Goal: Task Accomplishment & Management: Use online tool/utility

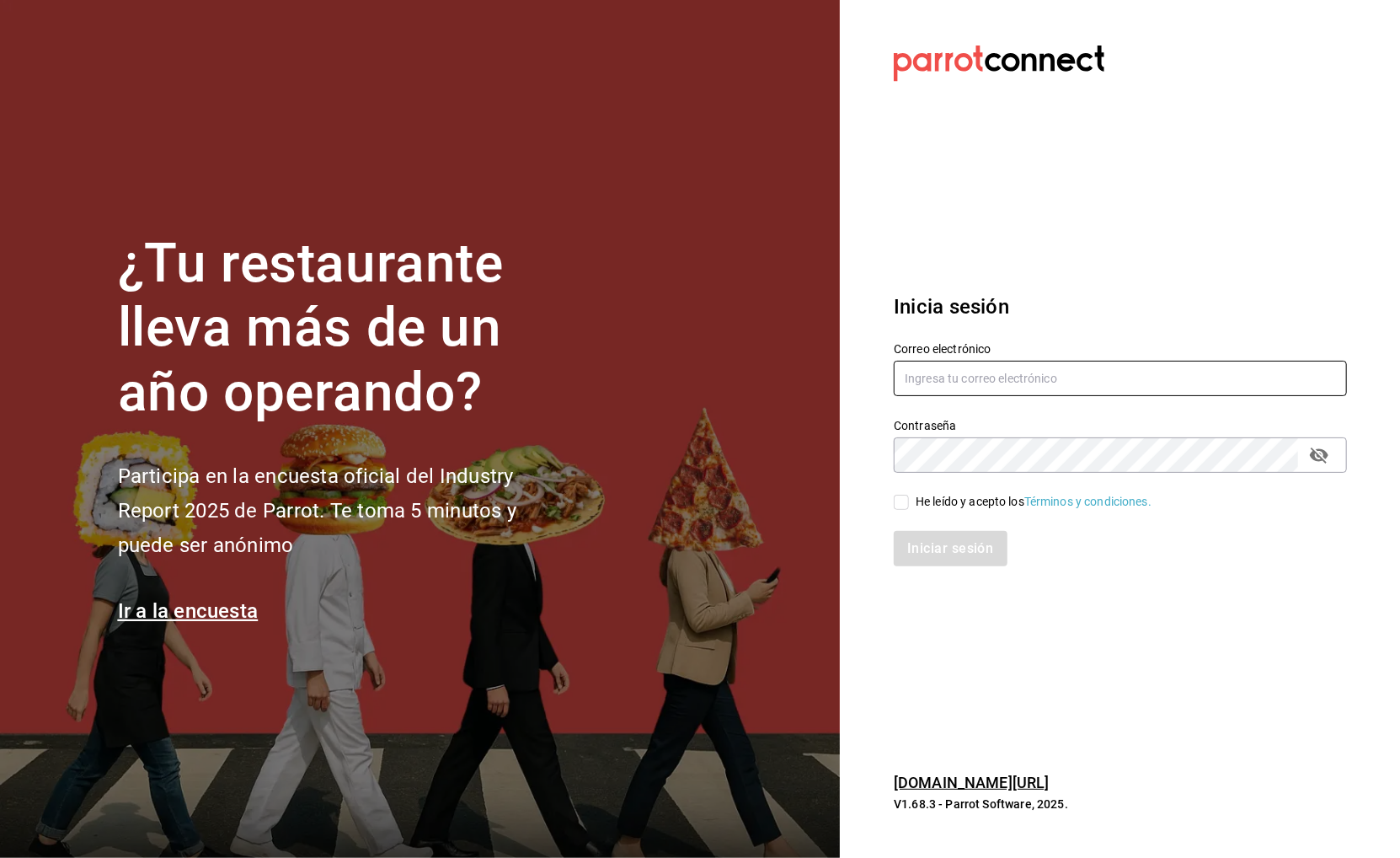
type input "buendiapanycafe.info@gmail.com"
click at [987, 495] on div "He leído y acepto los Términos y condiciones." at bounding box center [1033, 502] width 236 height 18
click at [908, 495] on input "He leído y acepto los Términos y condiciones." at bounding box center [900, 502] width 15 height 15
checkbox input "true"
click at [955, 543] on button "Iniciar sesión" at bounding box center [950, 549] width 115 height 36
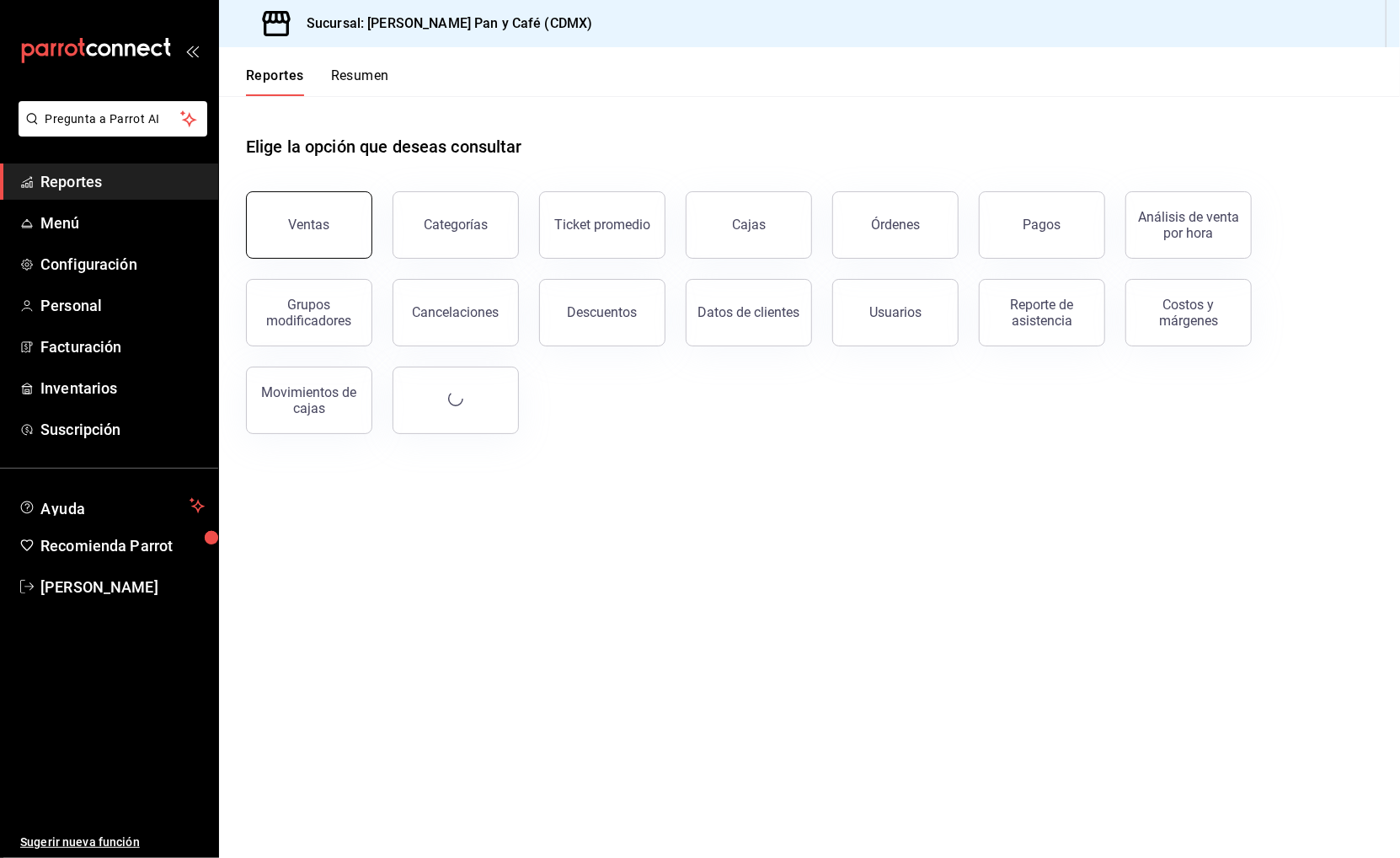
click at [350, 242] on button "Ventas" at bounding box center [309, 225] width 126 height 68
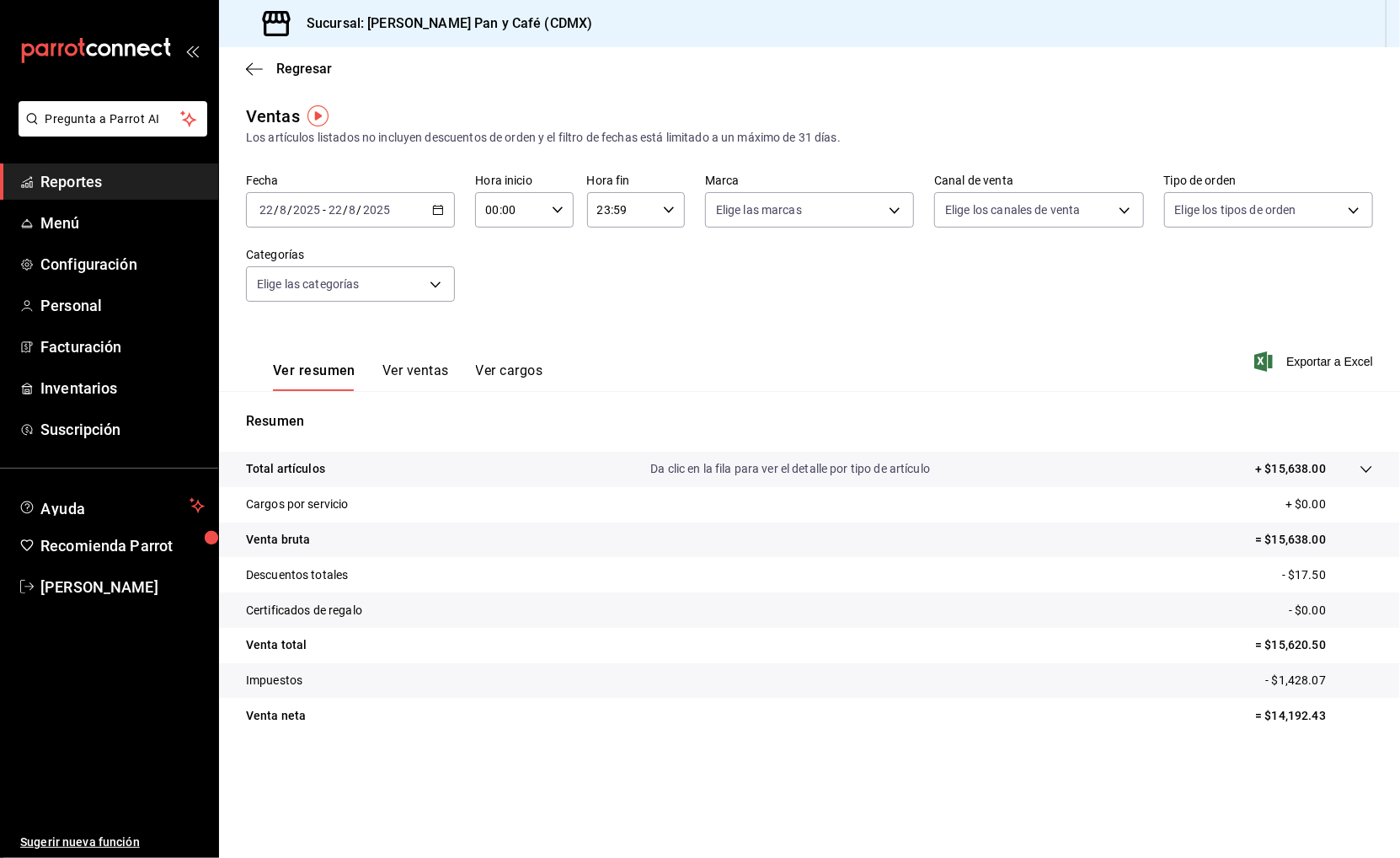
click at [429, 209] on div "[DATE] [DATE] - [DATE] [DATE]" at bounding box center [350, 210] width 209 height 36
click at [362, 285] on li "Ayer" at bounding box center [325, 298] width 158 height 38
click at [1339, 361] on span "Exportar a Excel" at bounding box center [1315, 361] width 116 height 20
click at [318, 71] on span "Regresar" at bounding box center [304, 69] width 55 height 16
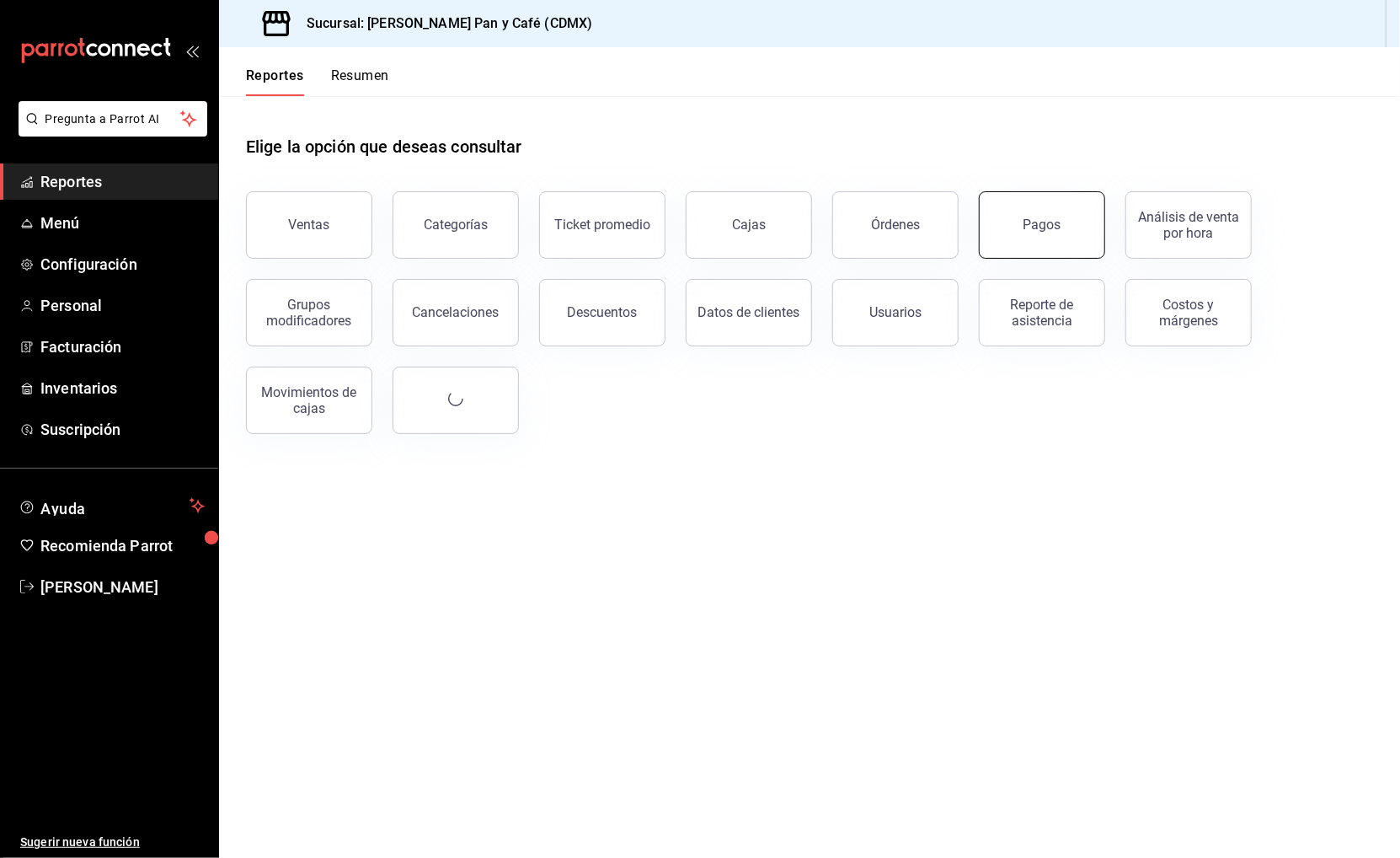
click at [1040, 234] on button "Pagos" at bounding box center [1042, 225] width 126 height 68
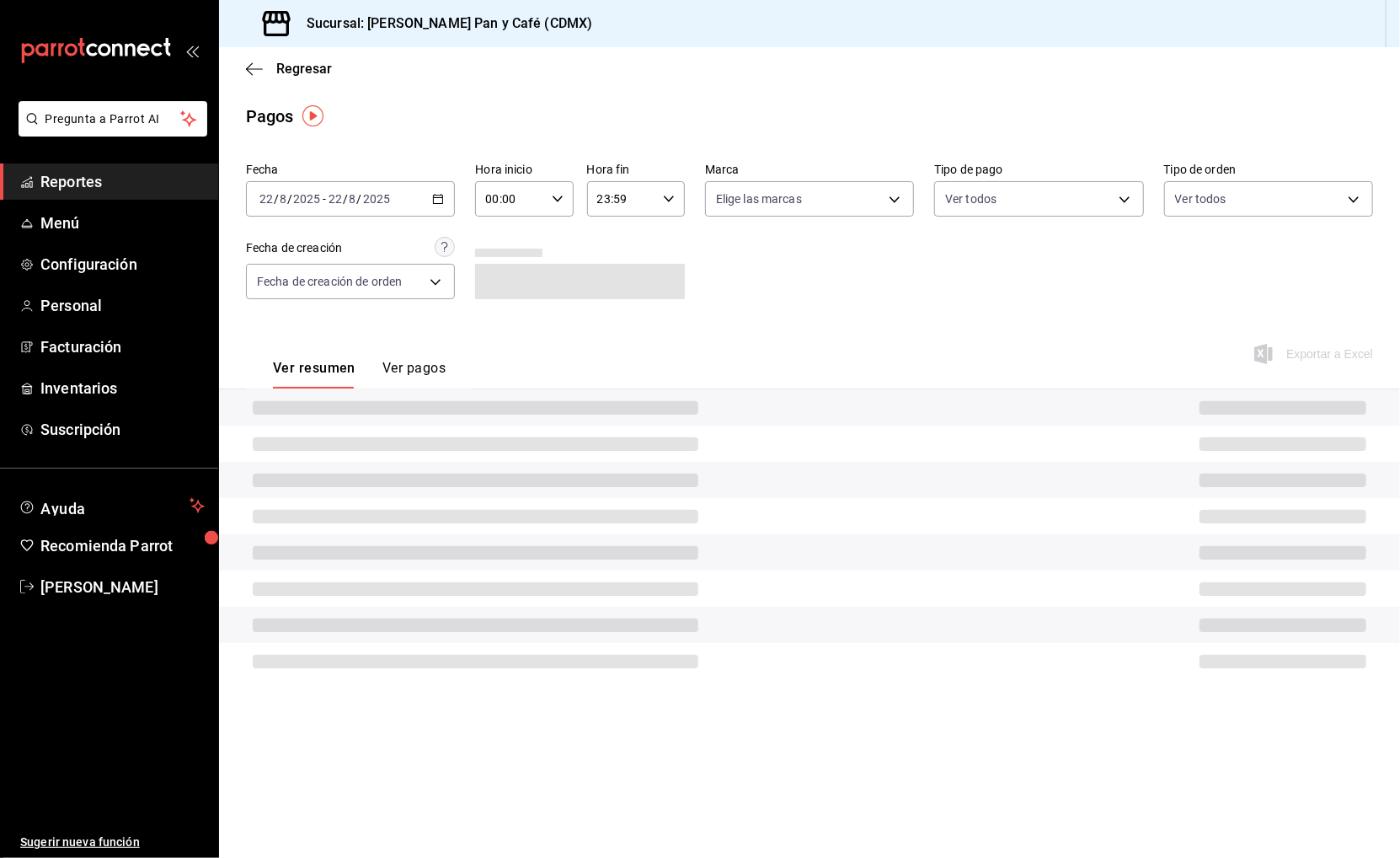
click at [396, 203] on div "[DATE] [DATE] - [DATE] [DATE]" at bounding box center [350, 199] width 209 height 36
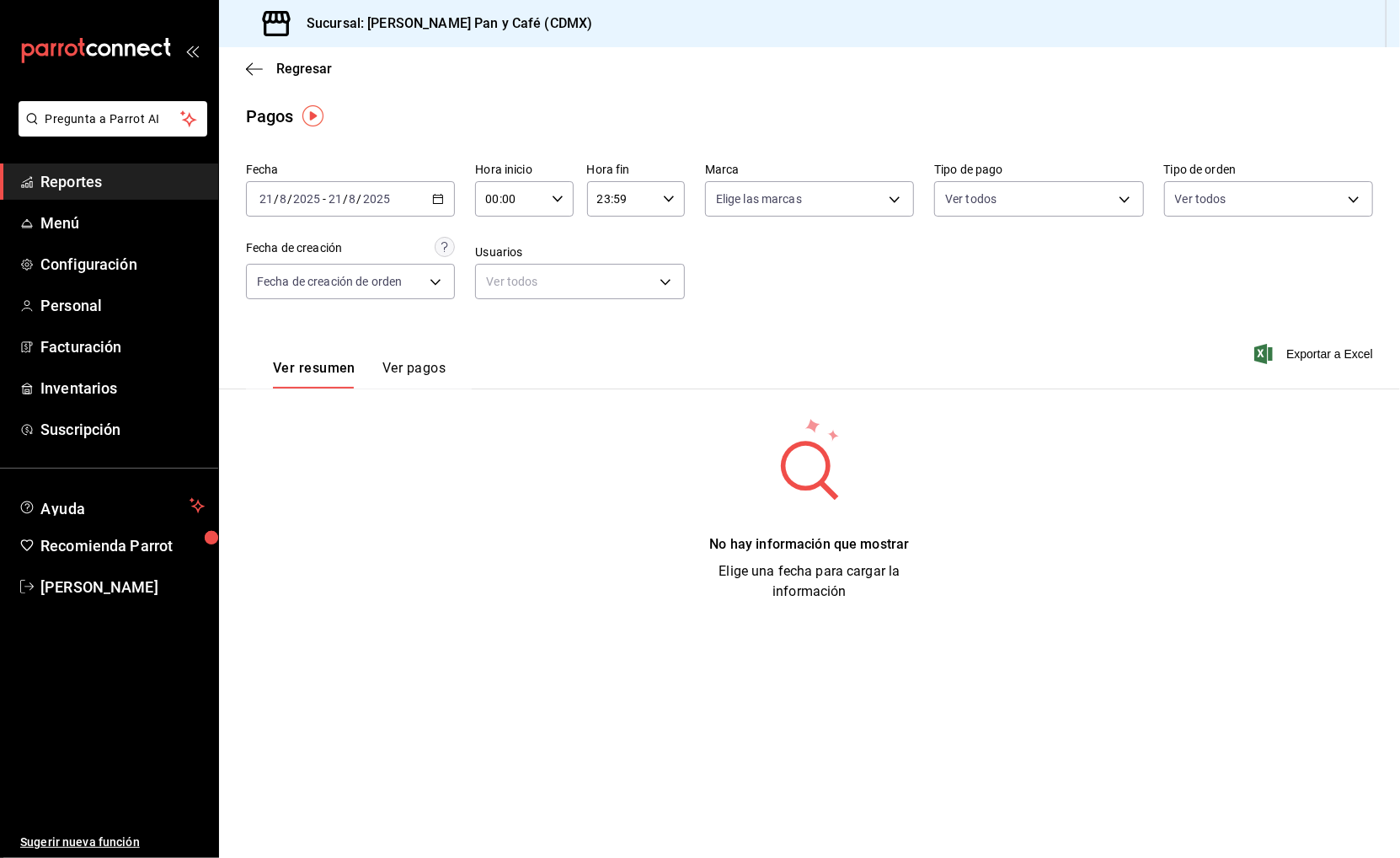
click at [424, 192] on div "[DATE] [DATE] - [DATE] [DATE]" at bounding box center [350, 199] width 209 height 36
click at [353, 286] on span "Ayer" at bounding box center [325, 288] width 131 height 18
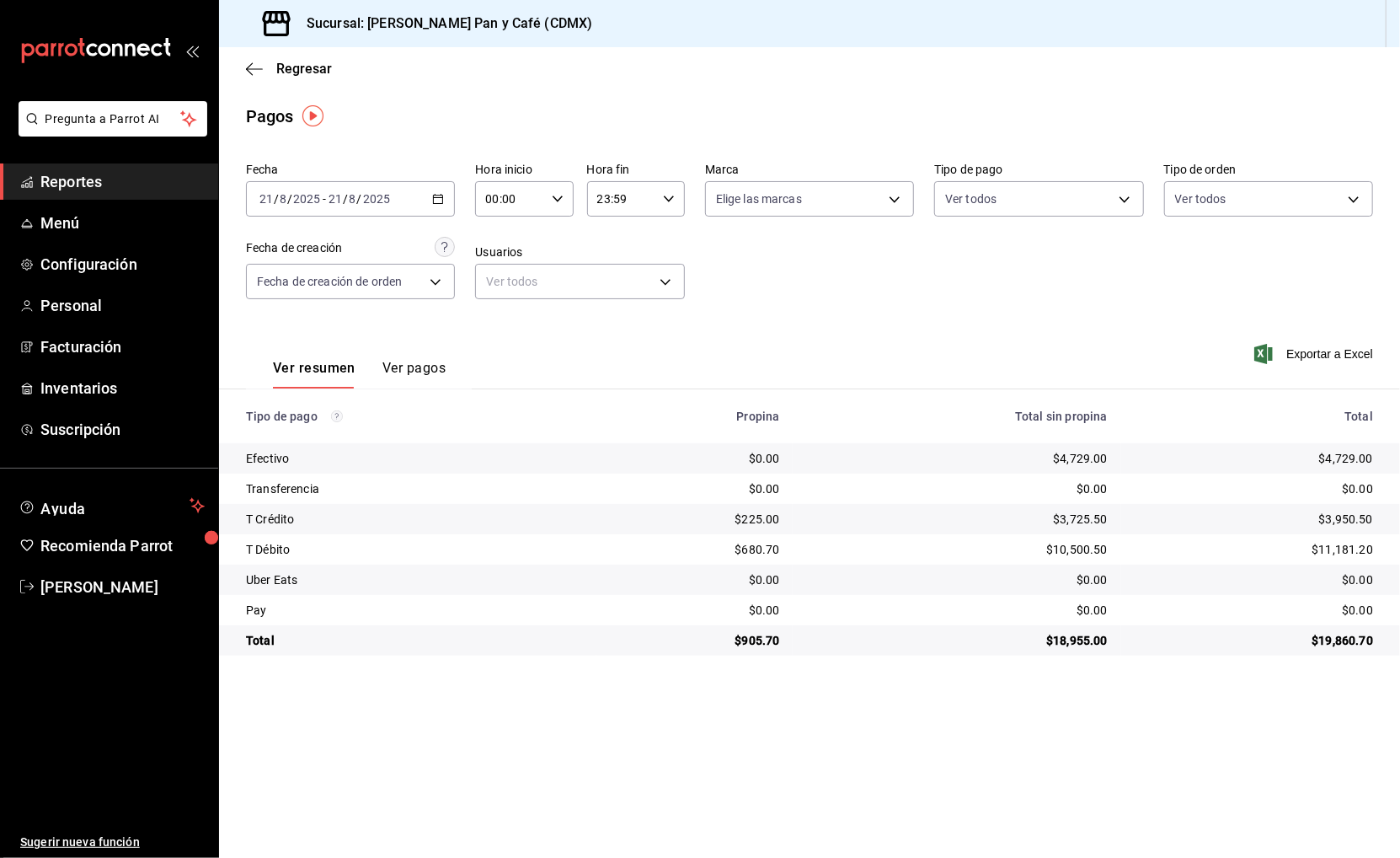
click at [747, 519] on div "$225.00" at bounding box center [695, 519] width 170 height 17
copy div "225.00"
click at [293, 86] on div "Regresar" at bounding box center [810, 69] width 1181 height 43
click at [293, 67] on span "Regresar" at bounding box center [304, 69] width 55 height 16
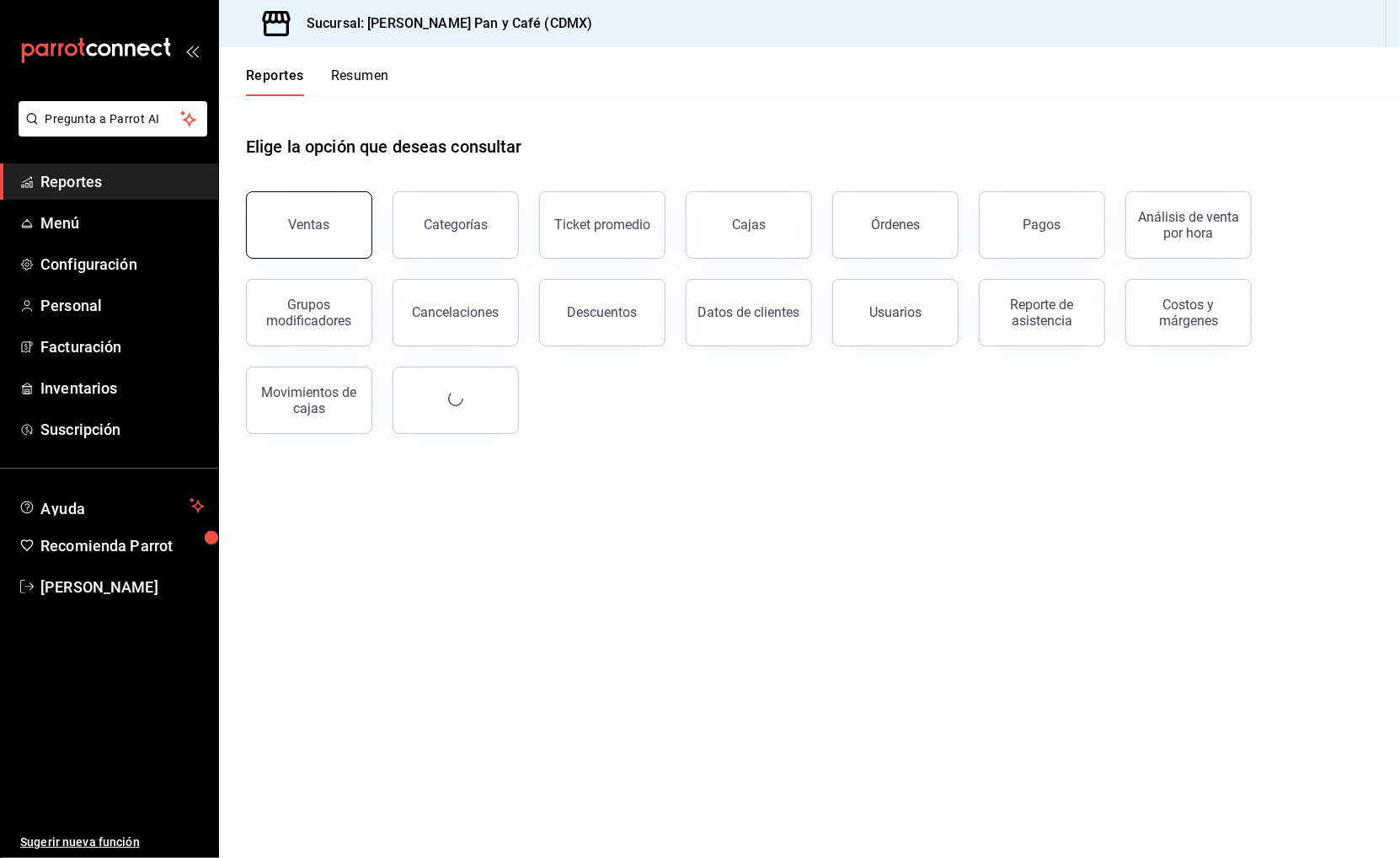
click at [318, 203] on button "Ventas" at bounding box center [309, 225] width 126 height 68
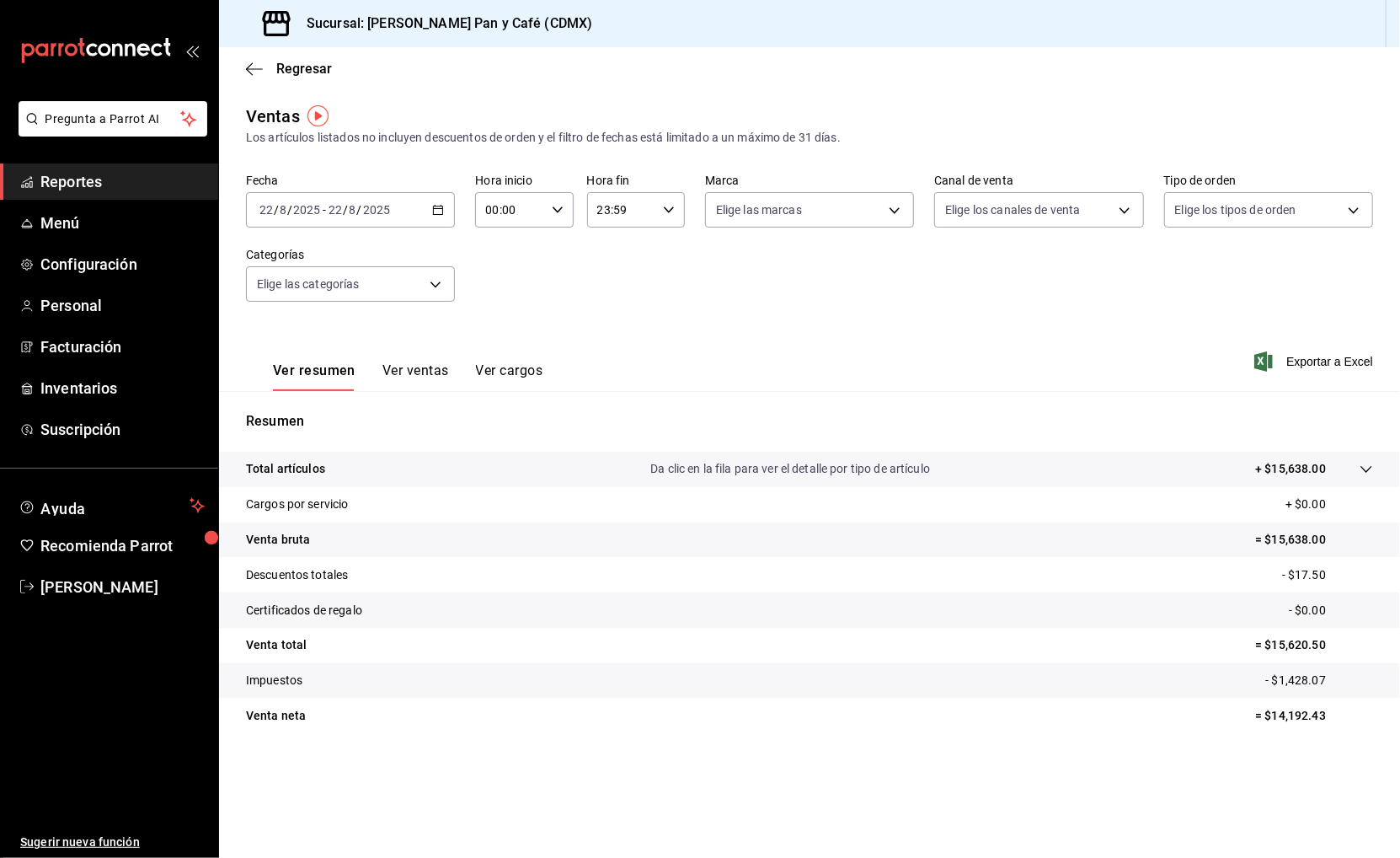
click at [383, 204] on input "2025" at bounding box center [377, 209] width 28 height 13
click at [358, 235] on div "Fecha [DATE] [DATE] - [DATE] [DATE] [DATE] [DATE] Semana actual Mes actual Rang…" at bounding box center [809, 248] width 1127 height 148
click at [357, 226] on div "Fecha [DATE] [DATE] - [DATE] [DATE] Hora inicio 00:00 Hora inicio Hora fin 23:5…" at bounding box center [809, 248] width 1127 height 148
click at [358, 211] on span "/" at bounding box center [360, 209] width 5 height 13
click at [312, 295] on span "Ayer" at bounding box center [325, 298] width 131 height 18
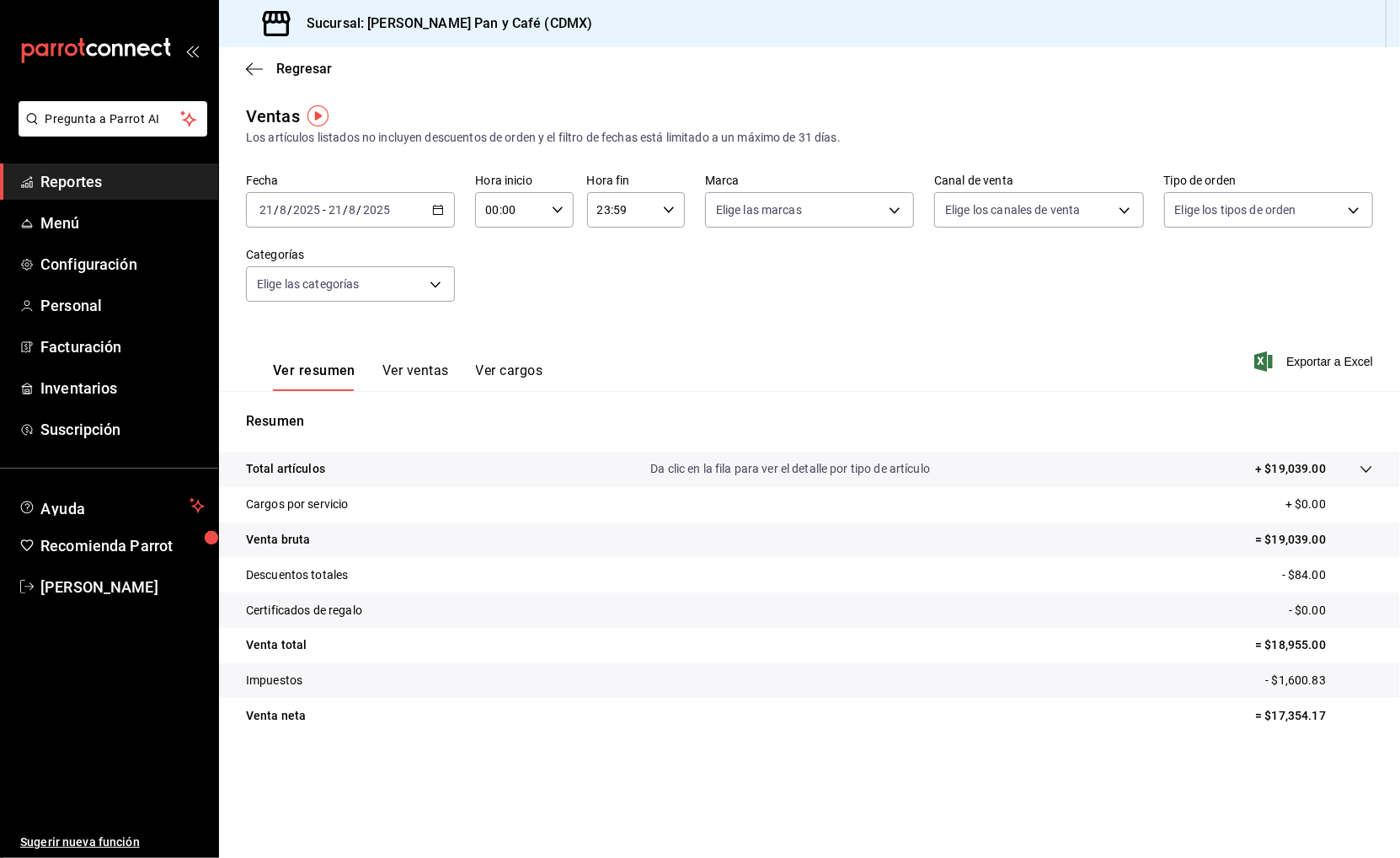
click at [1303, 464] on p "+ $19,039.00" at bounding box center [1290, 469] width 70 height 18
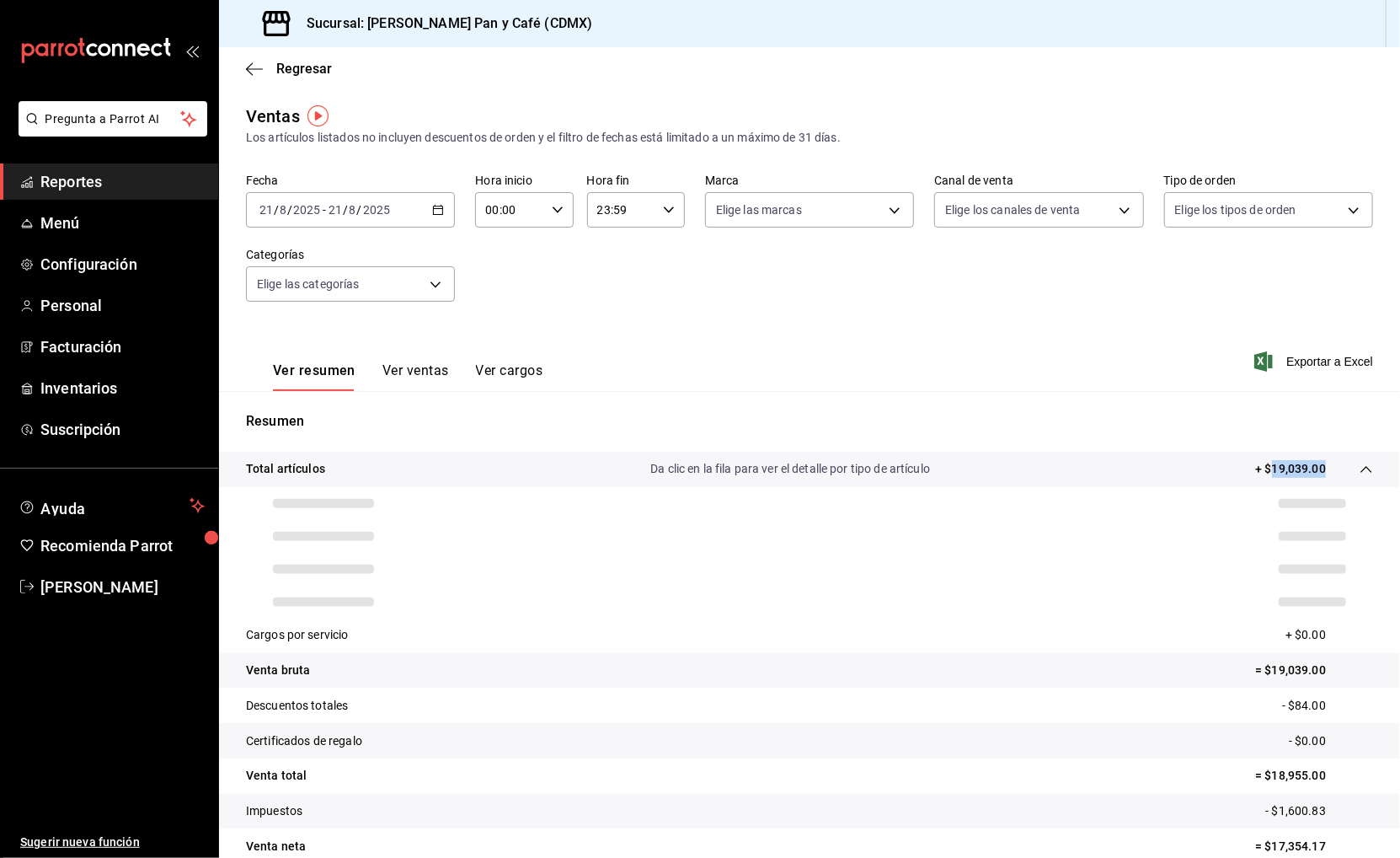
click at [1303, 464] on p "+ $19,039.00" at bounding box center [1290, 469] width 70 height 18
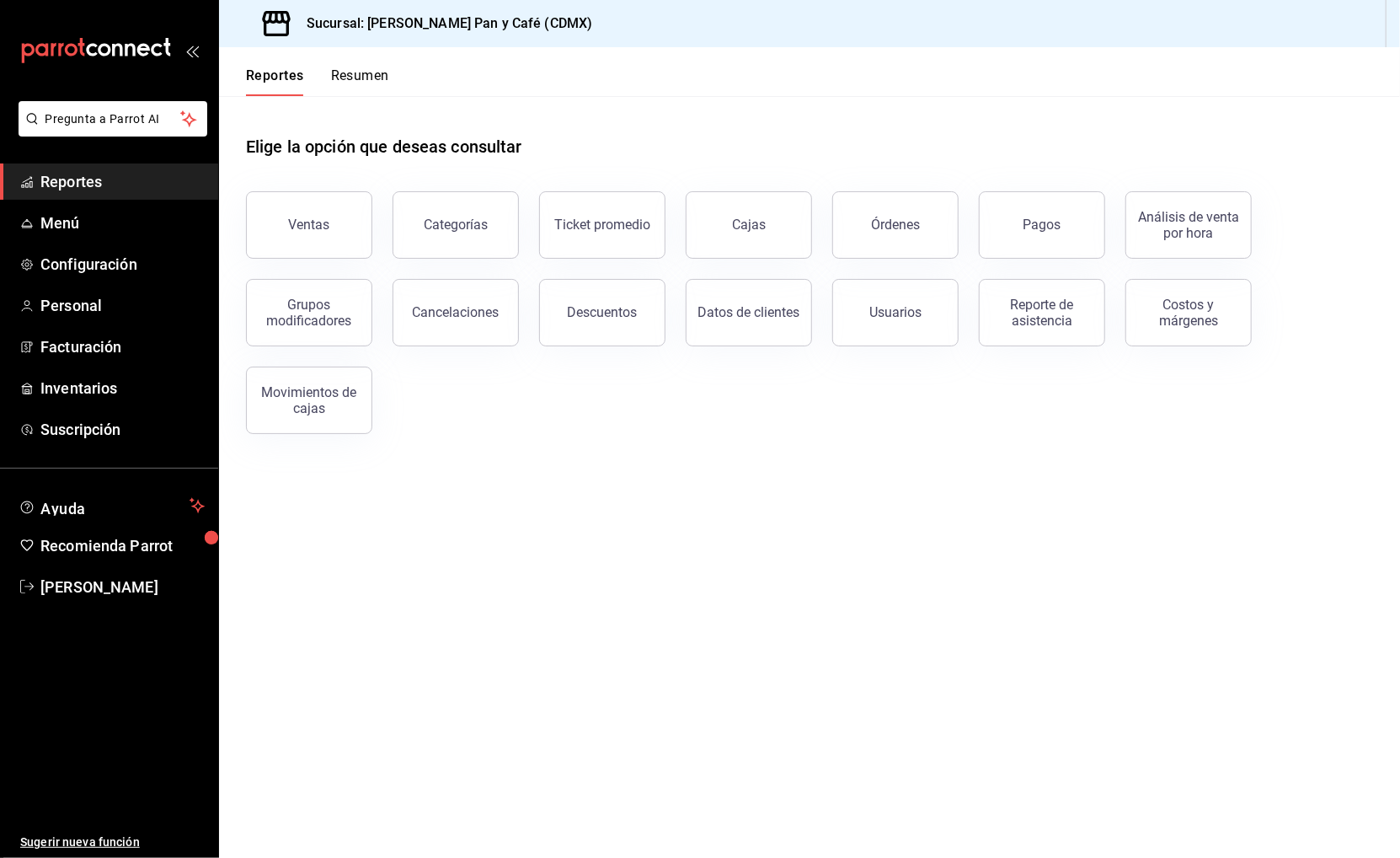
click at [362, 68] on button "Resumen" at bounding box center [360, 82] width 58 height 29
